Goal: Task Accomplishment & Management: Manage account settings

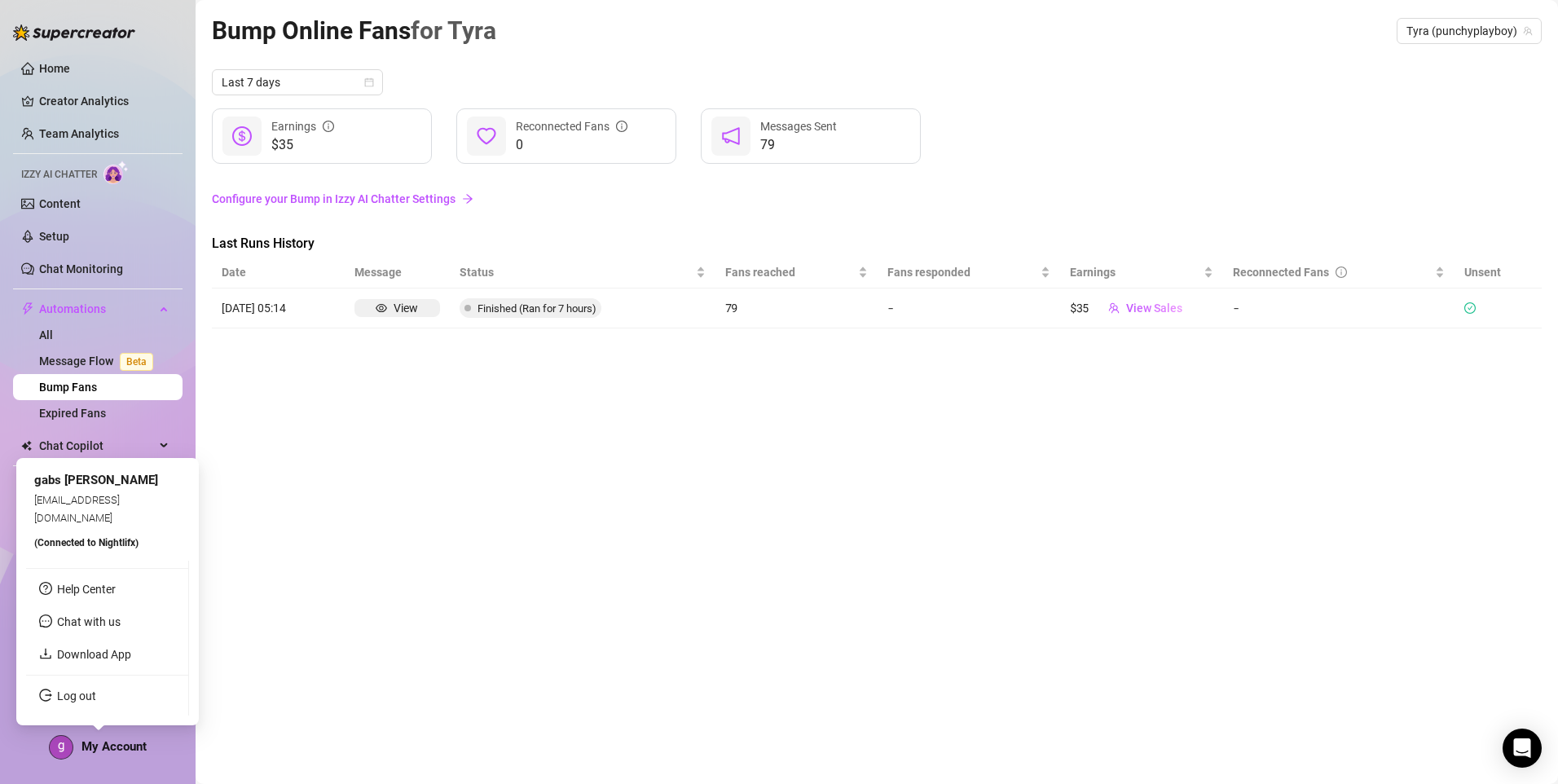
click at [76, 742] on div "My Account" at bounding box center [98, 747] width 98 height 24
click at [96, 695] on link "Log out" at bounding box center [76, 696] width 39 height 13
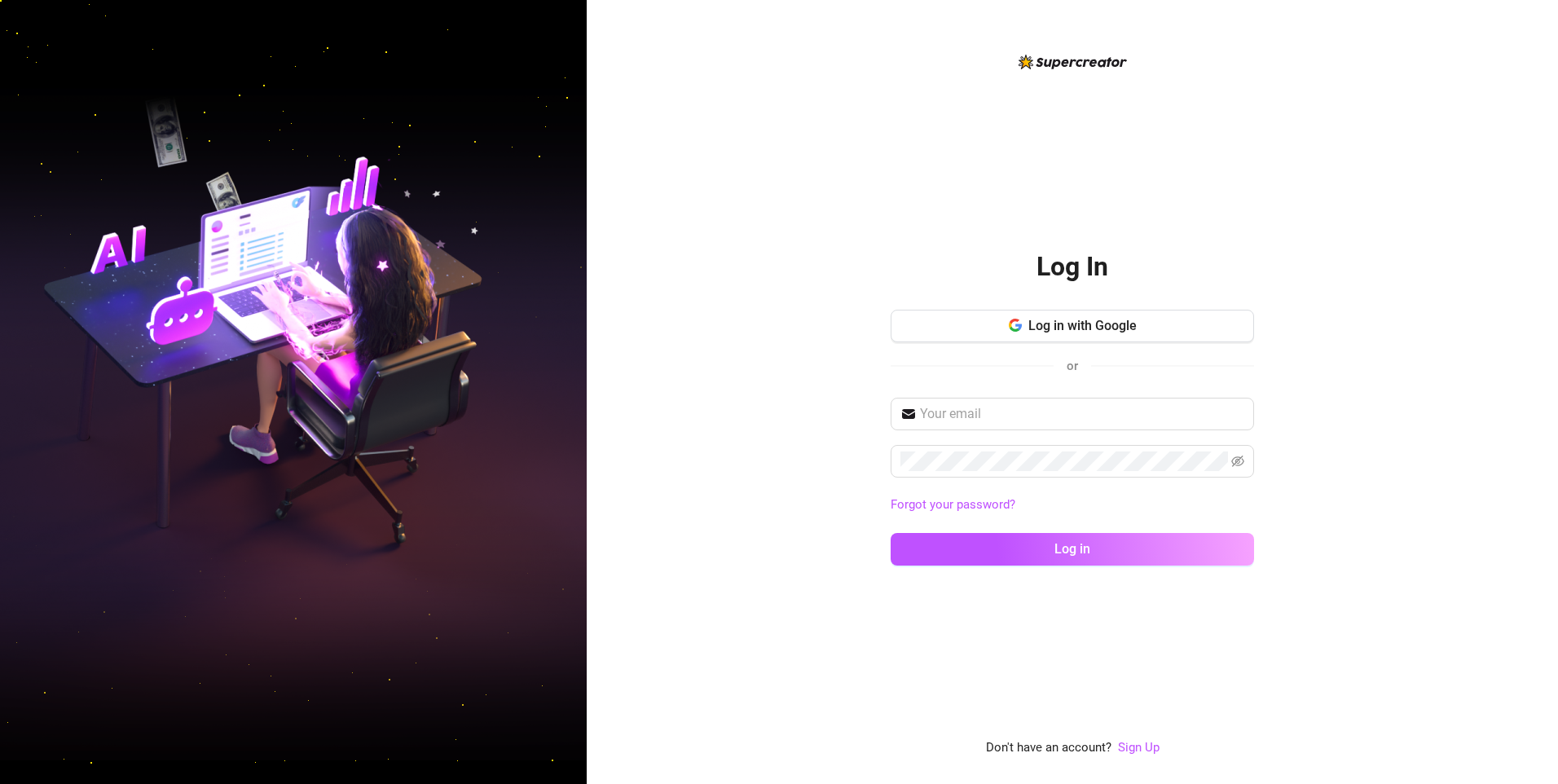
click at [1049, 342] on div "Log in with Google or" at bounding box center [1072, 349] width 363 height 80
click at [1049, 321] on span "Log in with Google" at bounding box center [1082, 325] width 109 height 16
click at [1087, 17] on div "Log In Log in with Google or Forgot your password? Log in Don't have an account…" at bounding box center [1071, 392] width 971 height 784
